Goal: Transaction & Acquisition: Purchase product/service

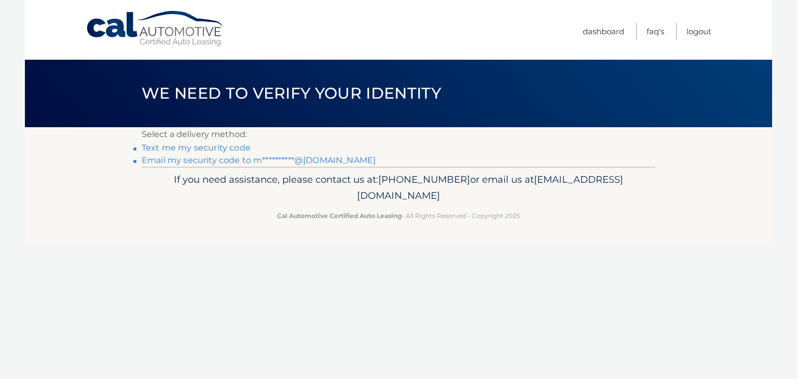
click at [201, 147] on link "Text me my security code" at bounding box center [196, 148] width 109 height 10
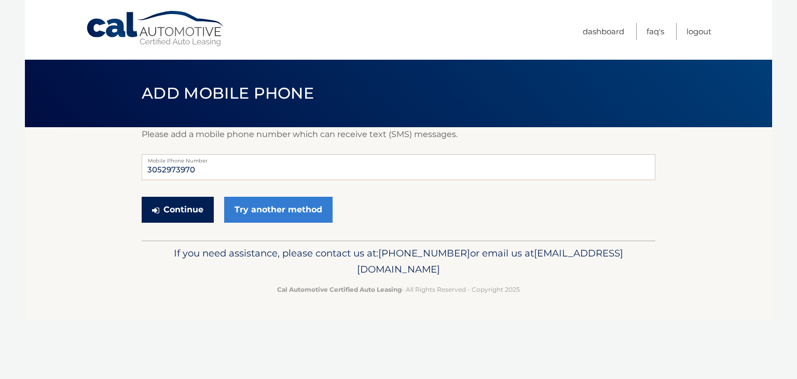
click at [183, 210] on button "Continue" at bounding box center [178, 210] width 72 height 26
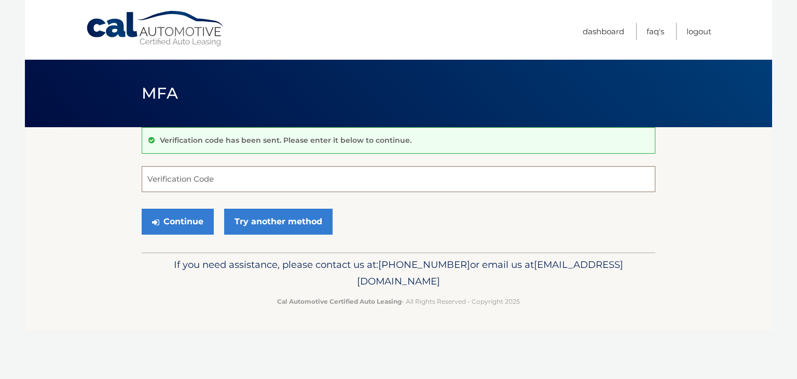
click at [218, 182] on input "Verification Code" at bounding box center [399, 179] width 514 height 26
click at [174, 165] on div "Verification code has been sent. Please enter it below to continue. Verificatio…" at bounding box center [399, 189] width 514 height 125
click at [170, 184] on input "Verification Code" at bounding box center [399, 179] width 514 height 26
click at [286, 232] on link "Try another method" at bounding box center [278, 222] width 108 height 26
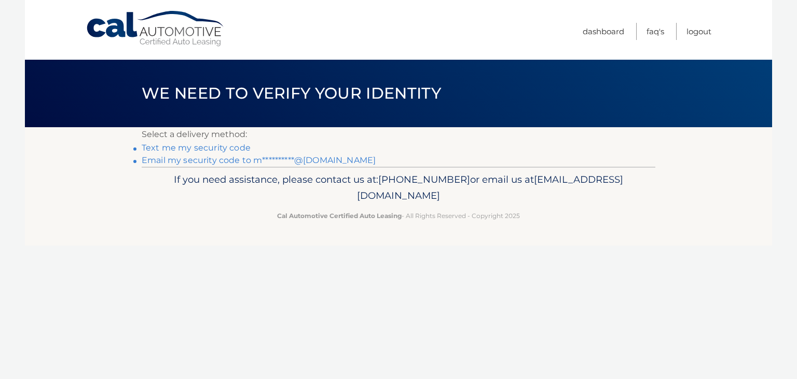
click at [188, 150] on link "Text me my security code" at bounding box center [196, 148] width 109 height 10
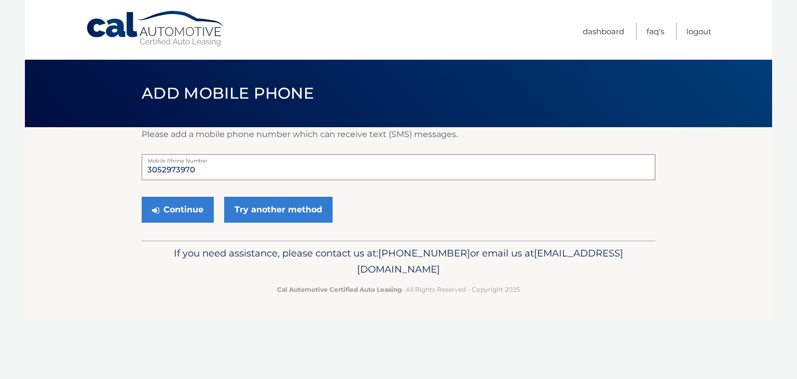
click at [200, 175] on input "3052973970" at bounding box center [399, 167] width 514 height 26
click at [186, 202] on button "Continue" at bounding box center [178, 210] width 72 height 26
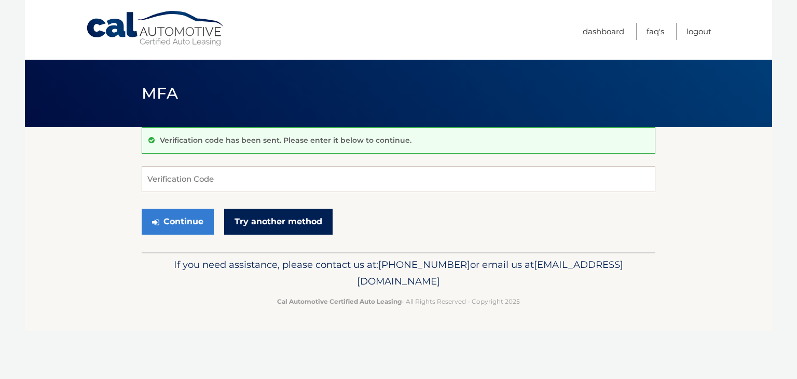
click at [259, 219] on link "Try another method" at bounding box center [278, 222] width 108 height 26
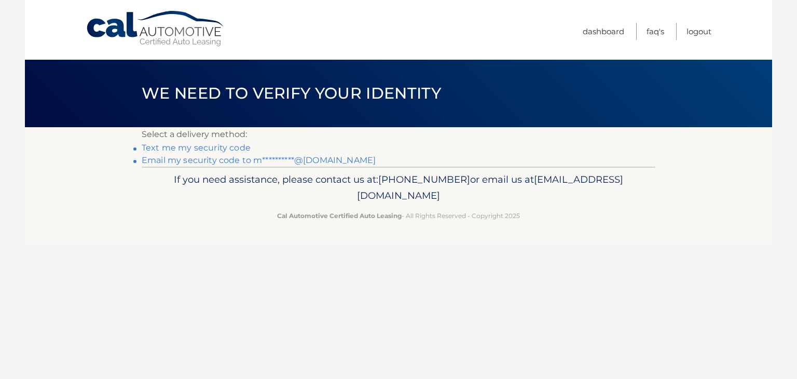
click at [225, 163] on link "**********" at bounding box center [259, 160] width 234 height 10
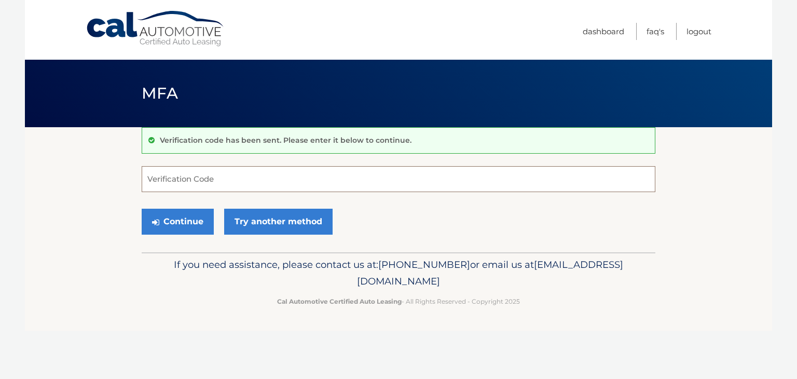
click at [227, 183] on input "Verification Code" at bounding box center [399, 179] width 514 height 26
type input "996293"
click at [142, 209] on button "Continue" at bounding box center [178, 222] width 72 height 26
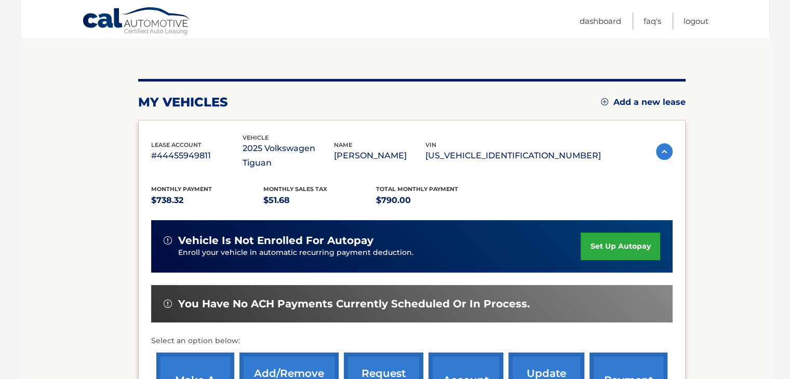
scroll to position [208, 0]
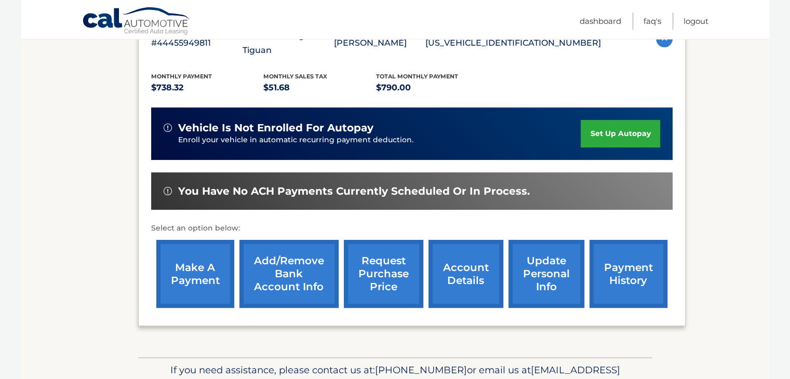
click at [208, 249] on link "make a payment" at bounding box center [195, 274] width 78 height 68
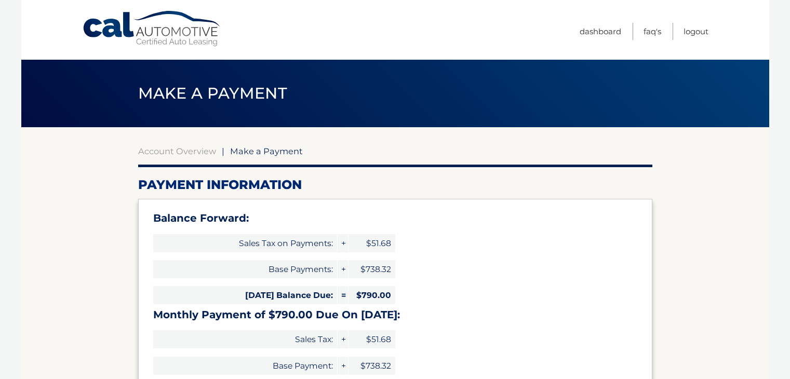
select select "MWM0MTU5ZmYtNjU0NS00MWZjLWE3MzAtN2QzMWE4NzgwOWVi"
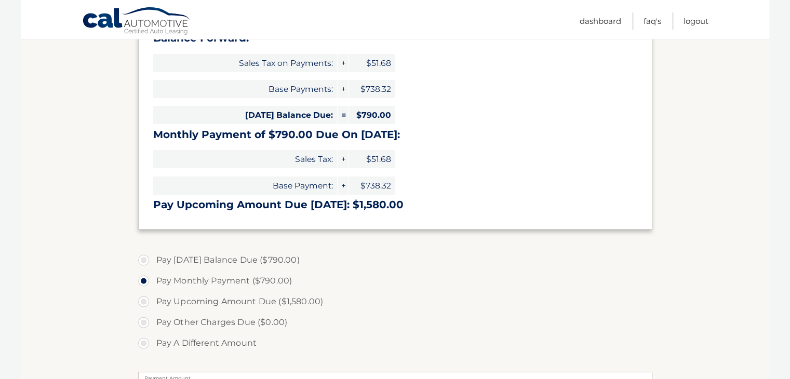
scroll to position [260, 0]
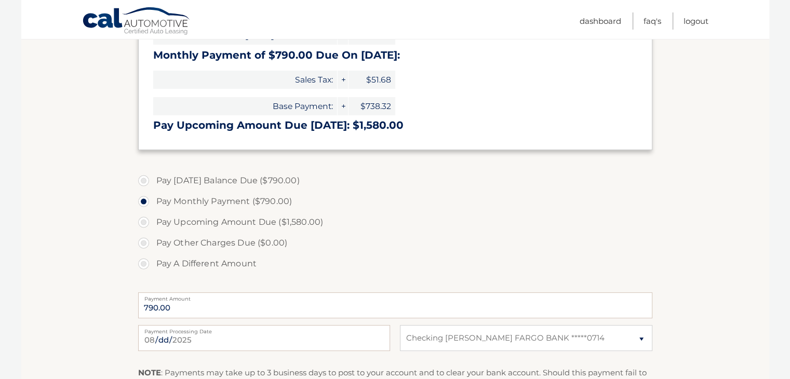
click at [188, 182] on label "Pay Today's Balance Due ($790.00)" at bounding box center [395, 180] width 514 height 21
click at [153, 182] on input "Pay Today's Balance Due ($790.00)" at bounding box center [147, 178] width 10 height 17
radio input "true"
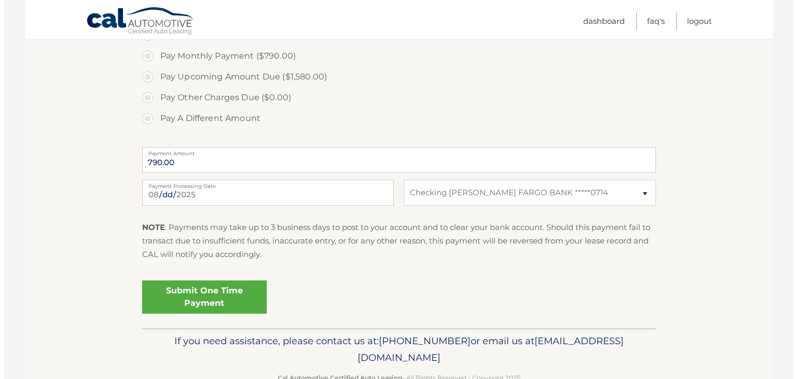
scroll to position [381, 0]
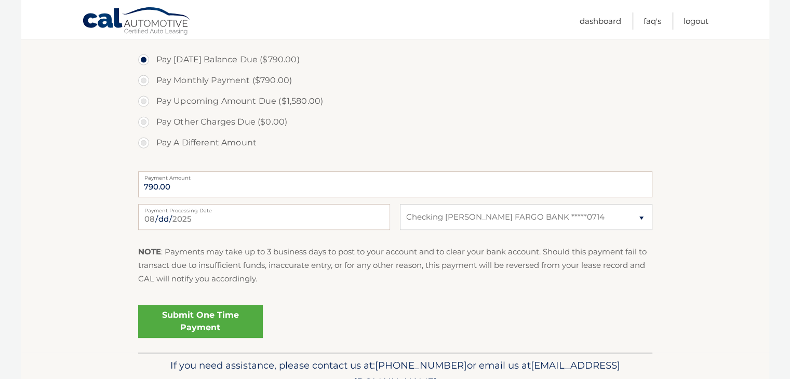
click at [198, 332] on link "Submit One Time Payment" at bounding box center [200, 321] width 125 height 33
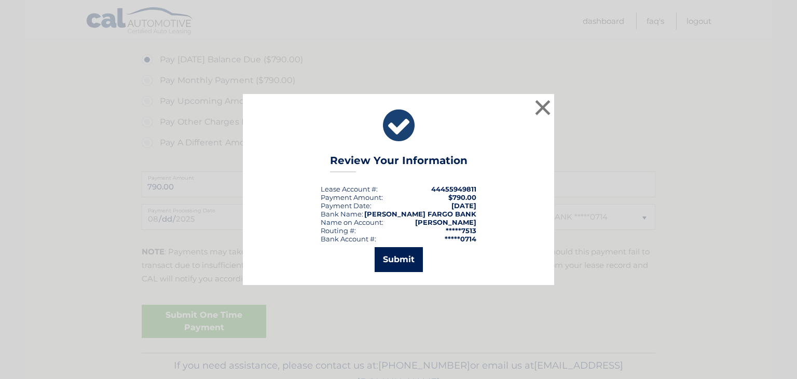
click at [395, 261] on button "Submit" at bounding box center [399, 259] width 48 height 25
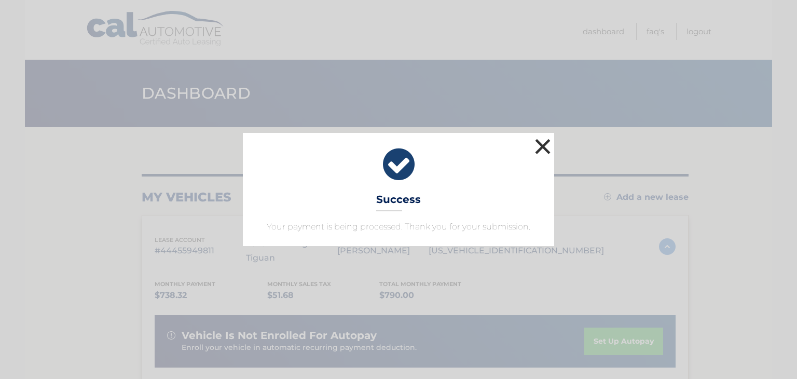
click at [541, 146] on button "×" at bounding box center [543, 146] width 21 height 21
